Goal: Information Seeking & Learning: Learn about a topic

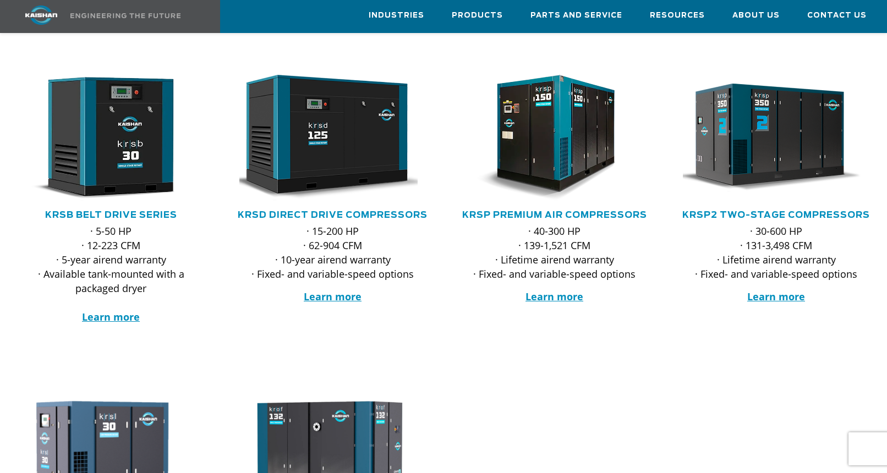
scroll to position [182, 0]
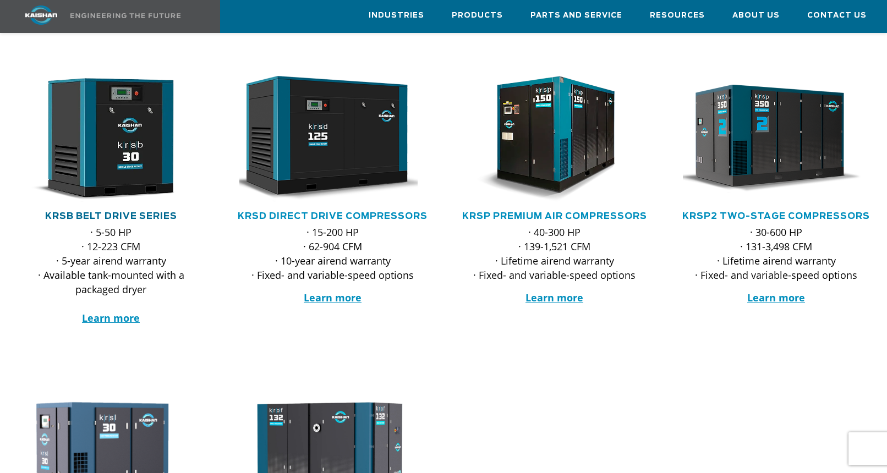
click at [130, 212] on link "KRSB Belt Drive Series" at bounding box center [111, 216] width 132 height 9
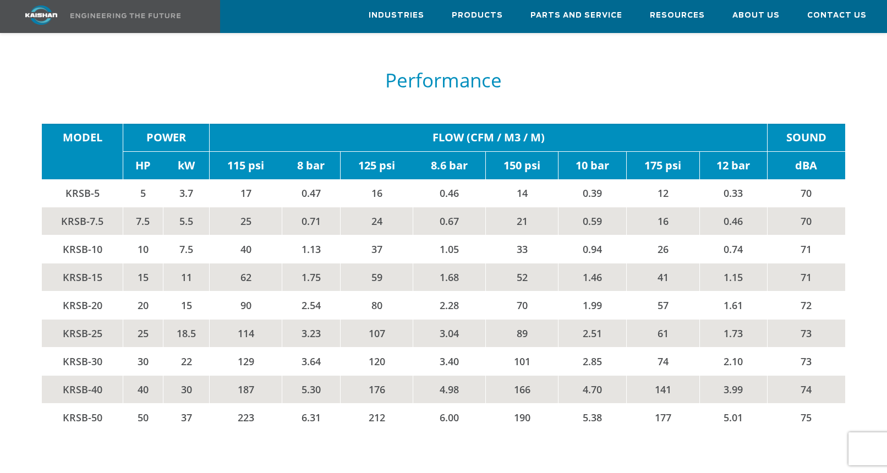
scroll to position [1722, 0]
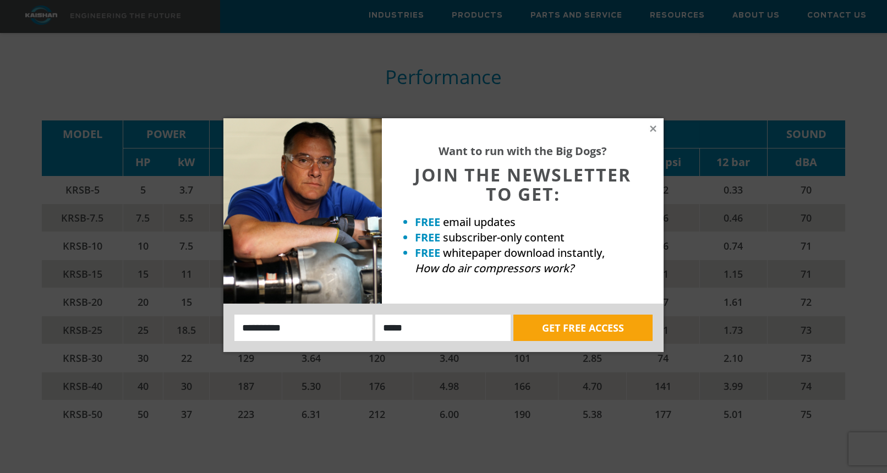
drag, startPoint x: 651, startPoint y: 129, endPoint x: 606, endPoint y: 174, distance: 63.8
click at [651, 129] on icon at bounding box center [653, 129] width 10 height 10
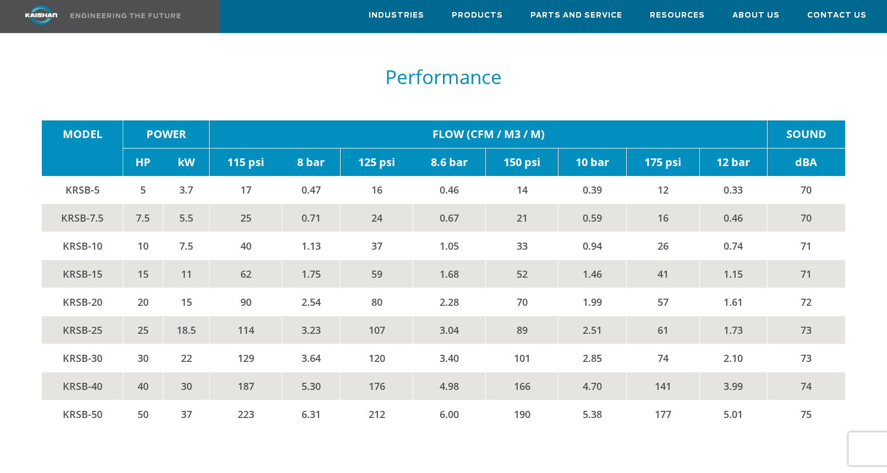
click at [384, 345] on td "120" at bounding box center [376, 358] width 73 height 28
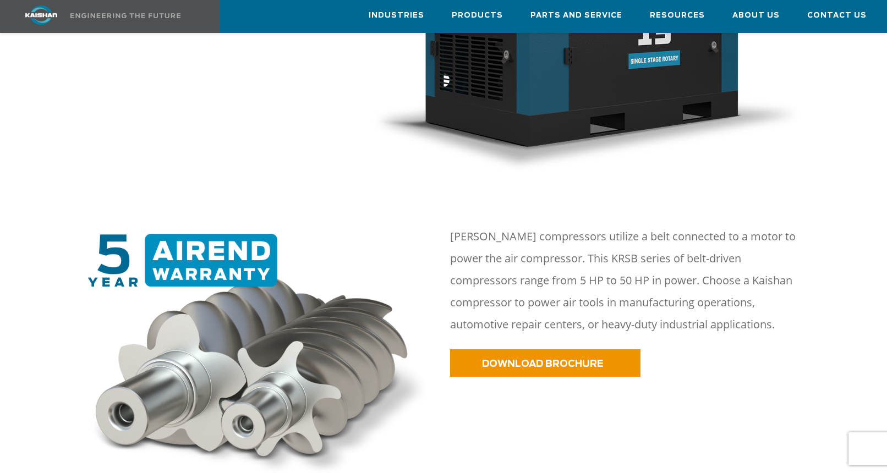
scroll to position [0, 0]
